Goal: Information Seeking & Learning: Understand process/instructions

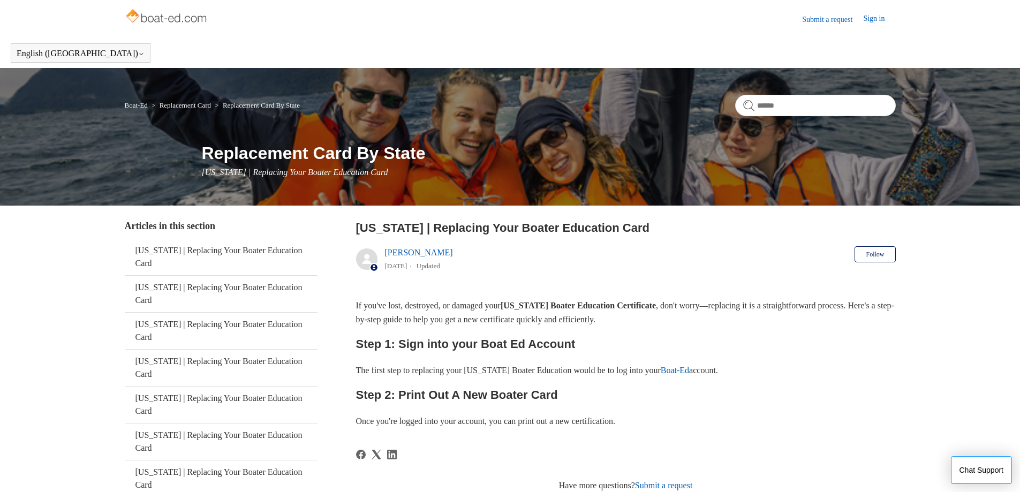
click at [807, 18] on link "Submit a request" at bounding box center [832, 19] width 61 height 11
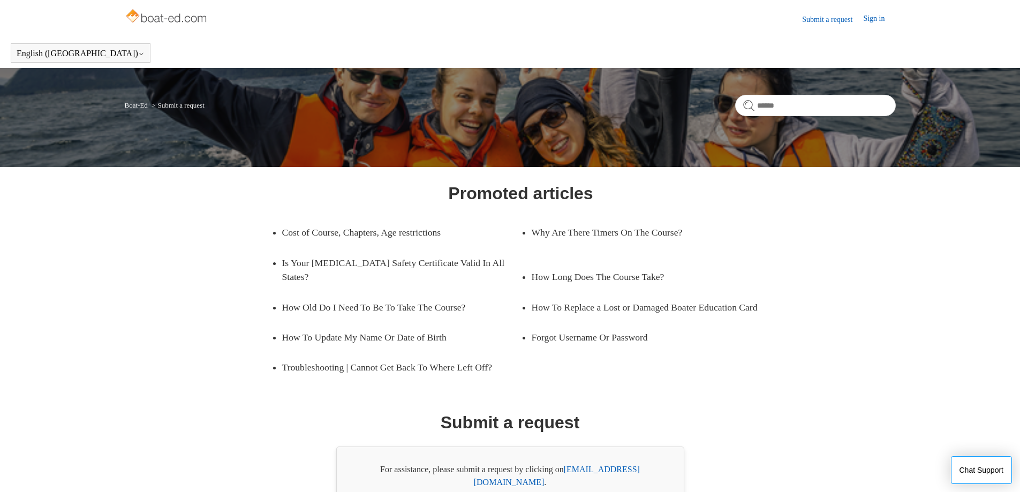
click at [819, 18] on link "Submit a request" at bounding box center [832, 19] width 61 height 11
click at [634, 342] on link "Forgot Username Or Password" at bounding box center [643, 337] width 223 height 30
